Goal: Check status: Check status

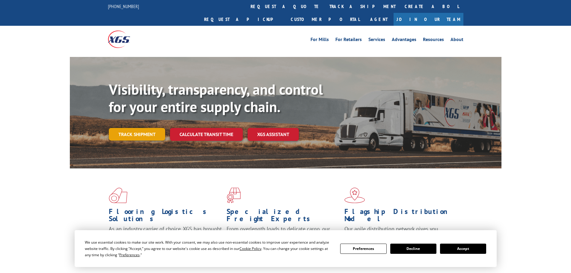
click at [146, 128] on link "Track shipment" at bounding box center [137, 134] width 56 height 13
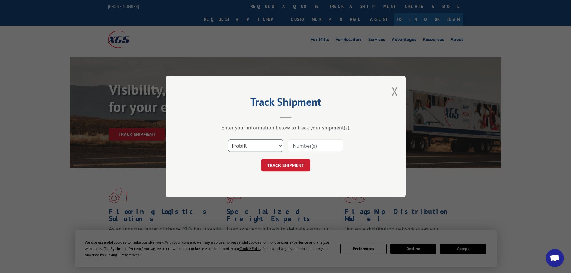
click at [281, 147] on select "Select category... Probill BOL PO" at bounding box center [255, 145] width 55 height 13
click at [228, 139] on select "Select category... Probill BOL PO" at bounding box center [255, 145] width 55 height 13
click at [262, 148] on select "Select category... Probill BOL PO" at bounding box center [255, 145] width 55 height 13
select select "bol"
click at [228, 139] on select "Select category... Probill BOL PO" at bounding box center [255, 145] width 55 height 13
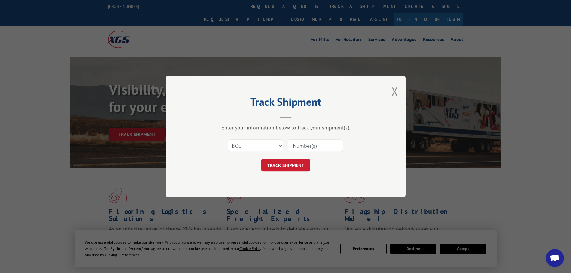
click at [312, 145] on input at bounding box center [315, 145] width 55 height 13
paste input "6396349"
type input "6396349"
click at [297, 165] on button "TRACK SHIPMENT" at bounding box center [285, 165] width 49 height 13
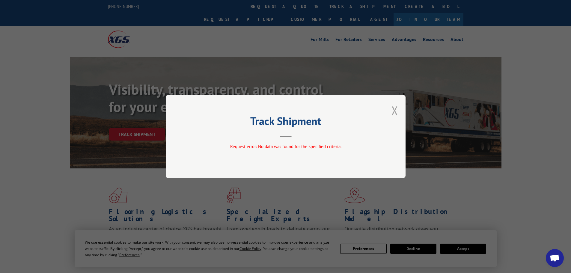
click at [395, 108] on button "Close modal" at bounding box center [394, 110] width 7 height 16
